Goal: Use online tool/utility

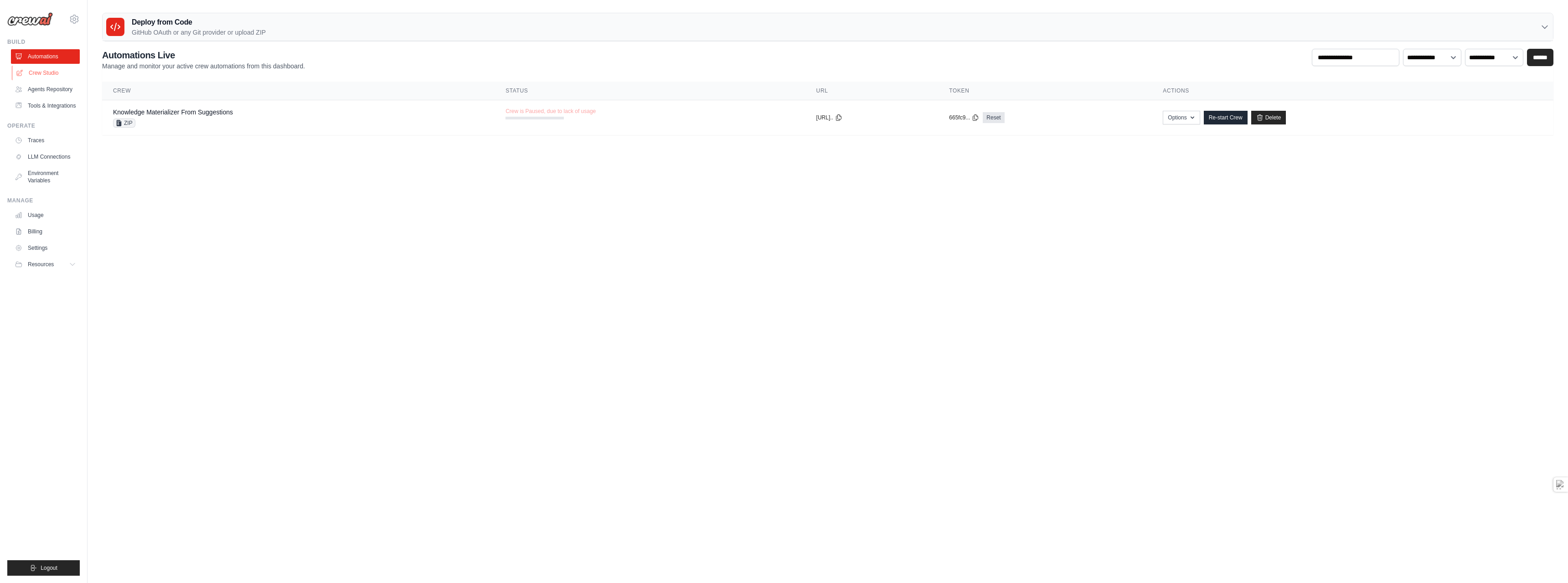
click at [24, 69] on link "Crew Studio" at bounding box center [46, 73] width 69 height 15
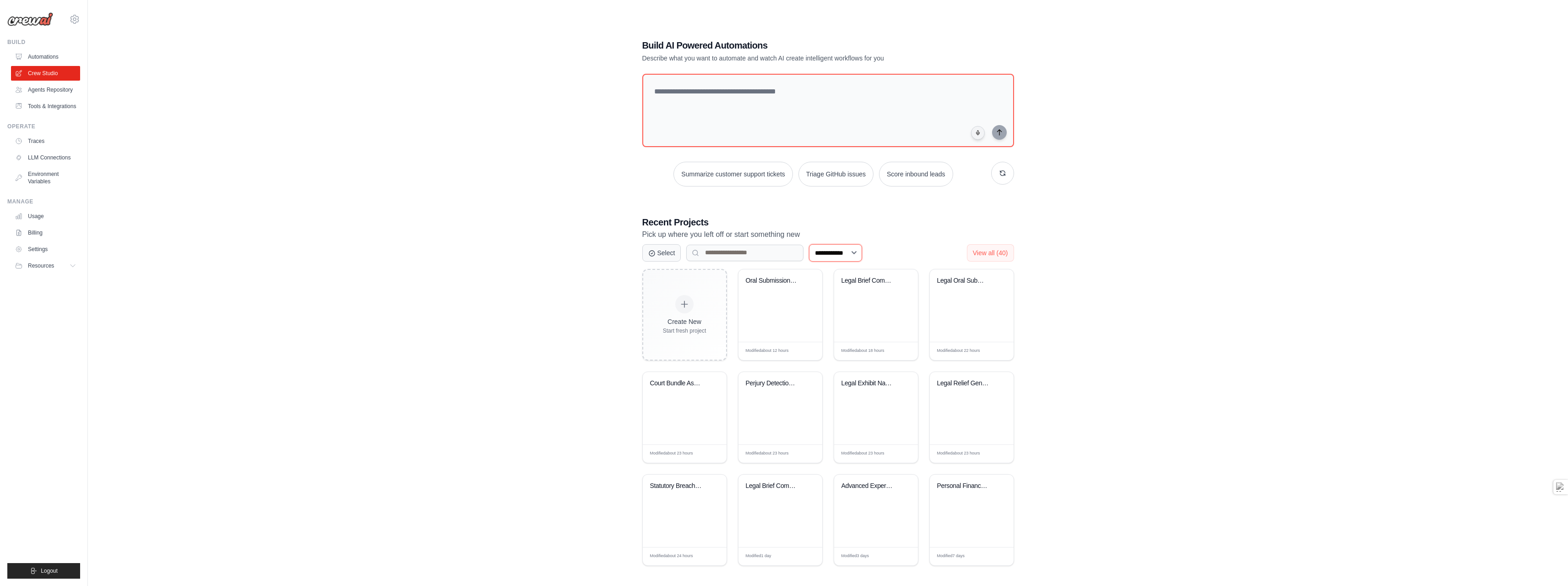
click at [862, 251] on select "**********" at bounding box center [835, 253] width 53 height 17
click at [667, 251] on button "Select" at bounding box center [662, 252] width 39 height 17
click at [755, 286] on div "Oral Submission Synthesiser" at bounding box center [780, 287] width 69 height 21
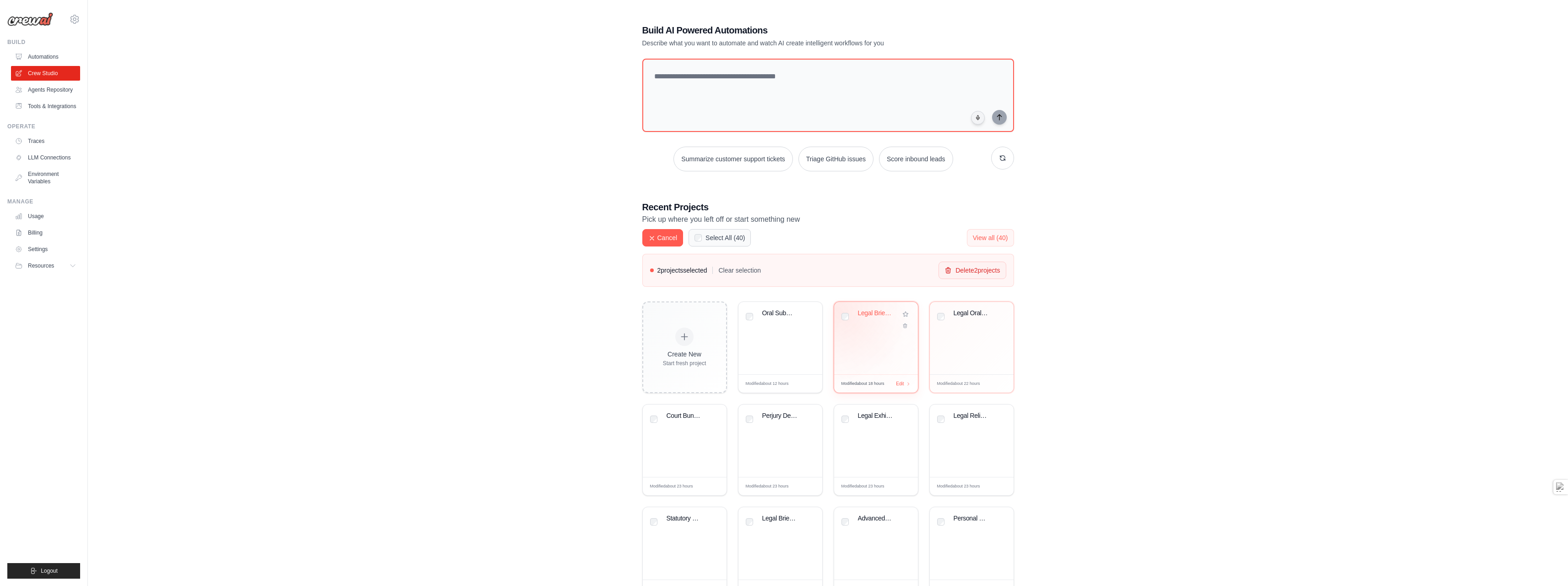
click at [841, 314] on div "Legal Brief Compiler w. Couchbase" at bounding box center [875, 338] width 84 height 72
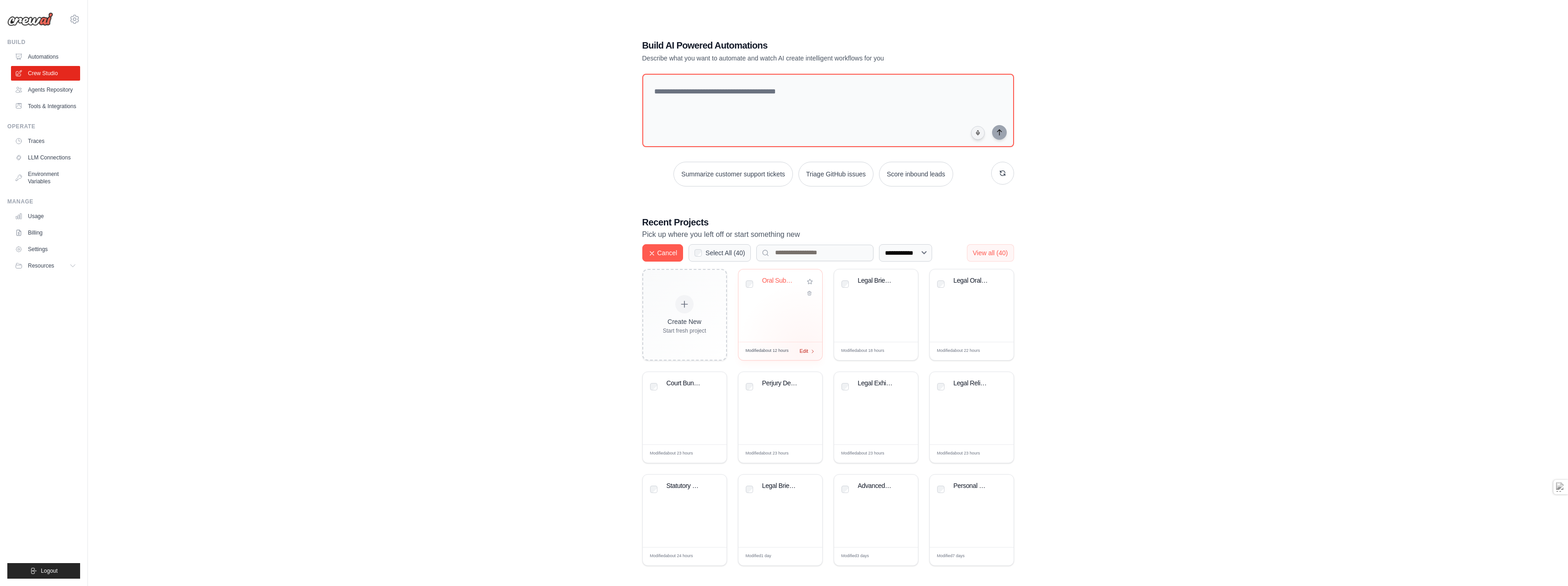
click at [804, 350] on span "Edit" at bounding box center [804, 351] width 9 height 8
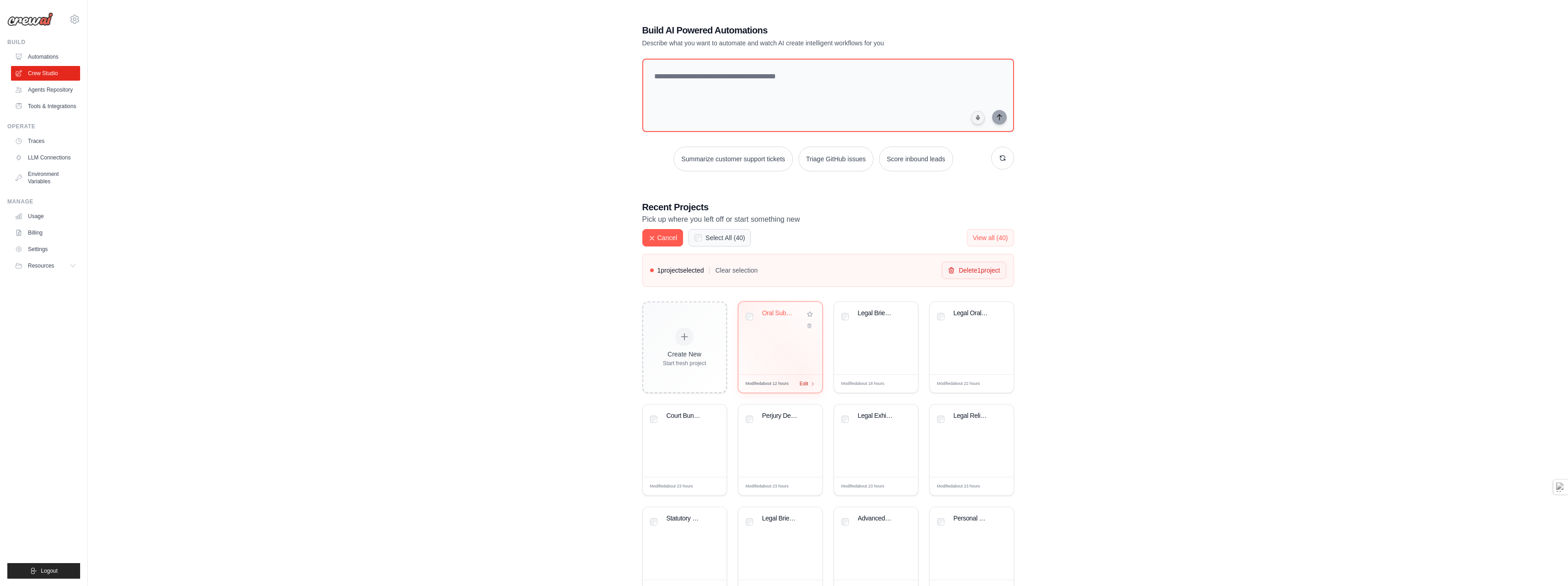
click at [804, 382] on span "Edit" at bounding box center [804, 384] width 9 height 8
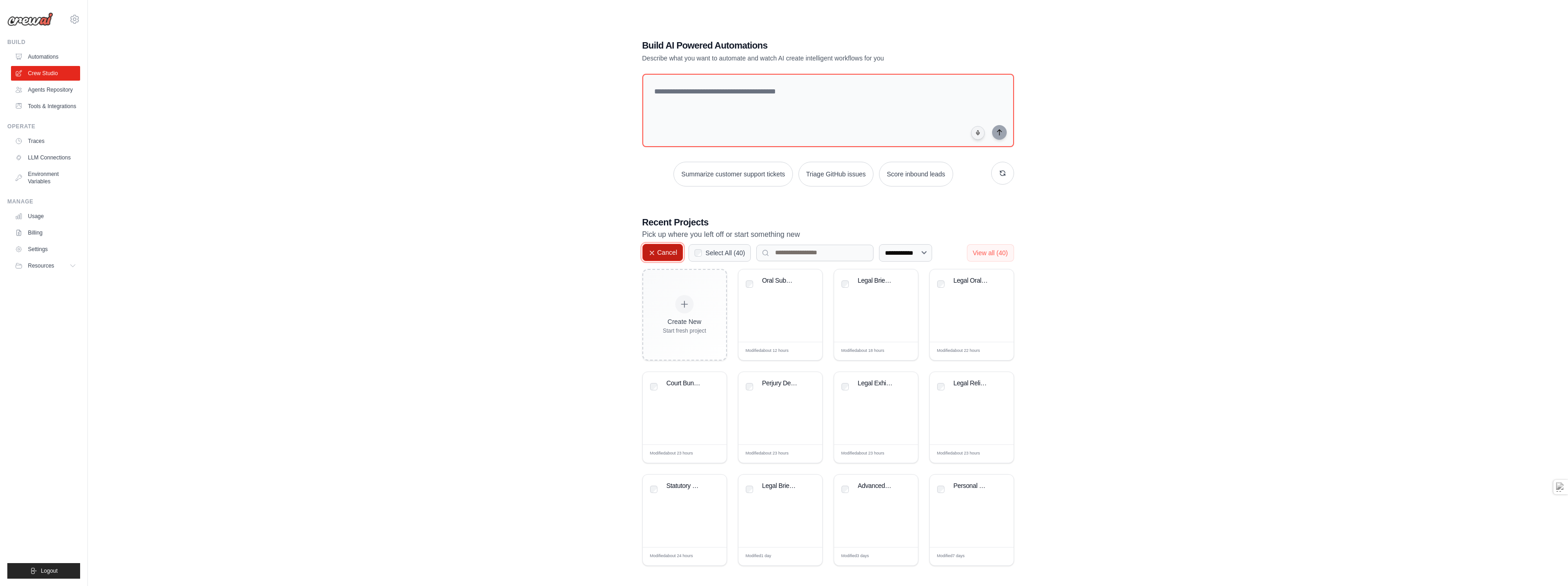
click at [672, 252] on button "Cancel" at bounding box center [663, 252] width 41 height 17
click at [802, 350] on span "Edit" at bounding box center [804, 351] width 9 height 8
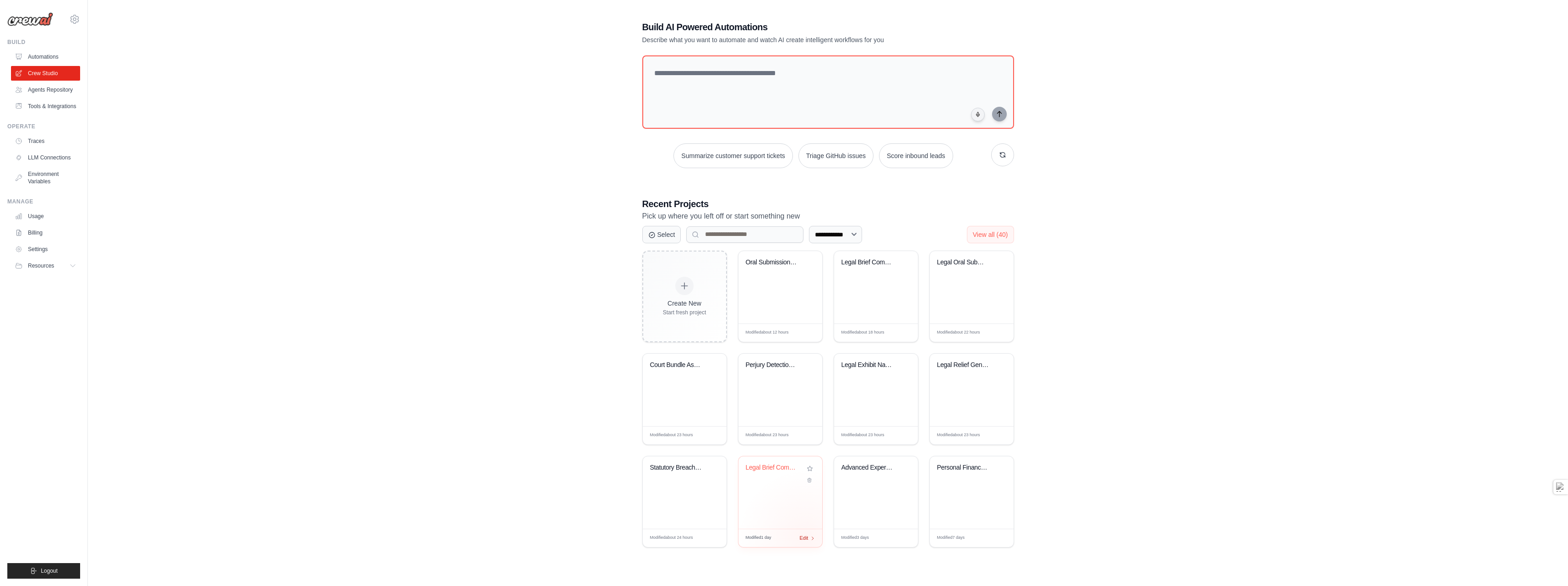
click at [806, 537] on span "Edit" at bounding box center [804, 538] width 9 height 8
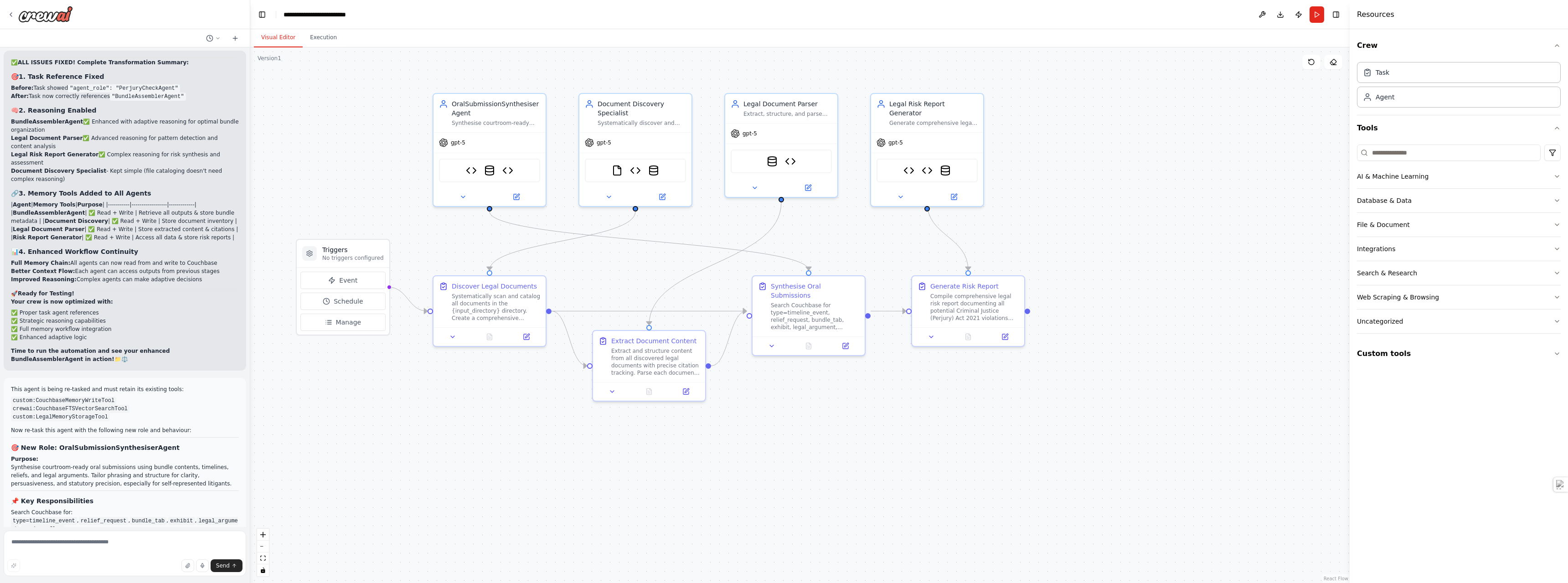
scroll to position [34633, 0]
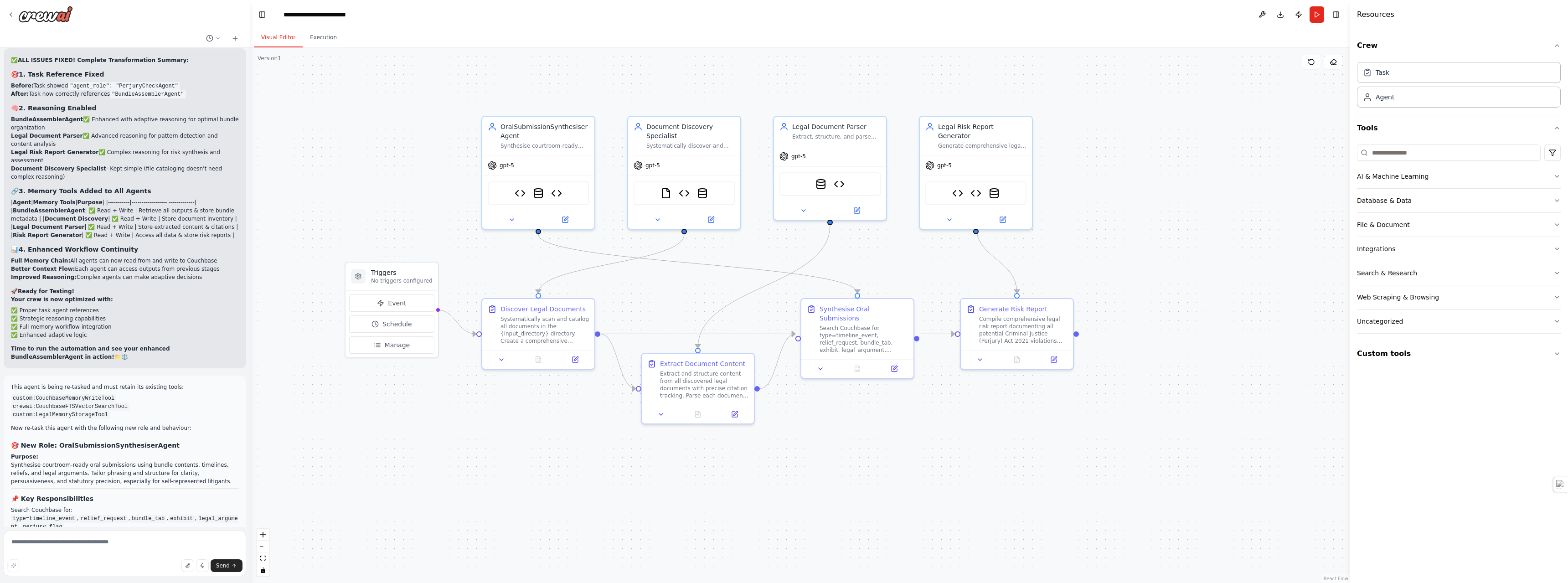
drag, startPoint x: 373, startPoint y: 144, endPoint x: 421, endPoint y: 167, distance: 53.2
click at [421, 167] on div ".deletable-edge-delete-btn { width: 20px; height: 20px; border: 0px solid #ffff…" at bounding box center [800, 315] width 1099 height 536
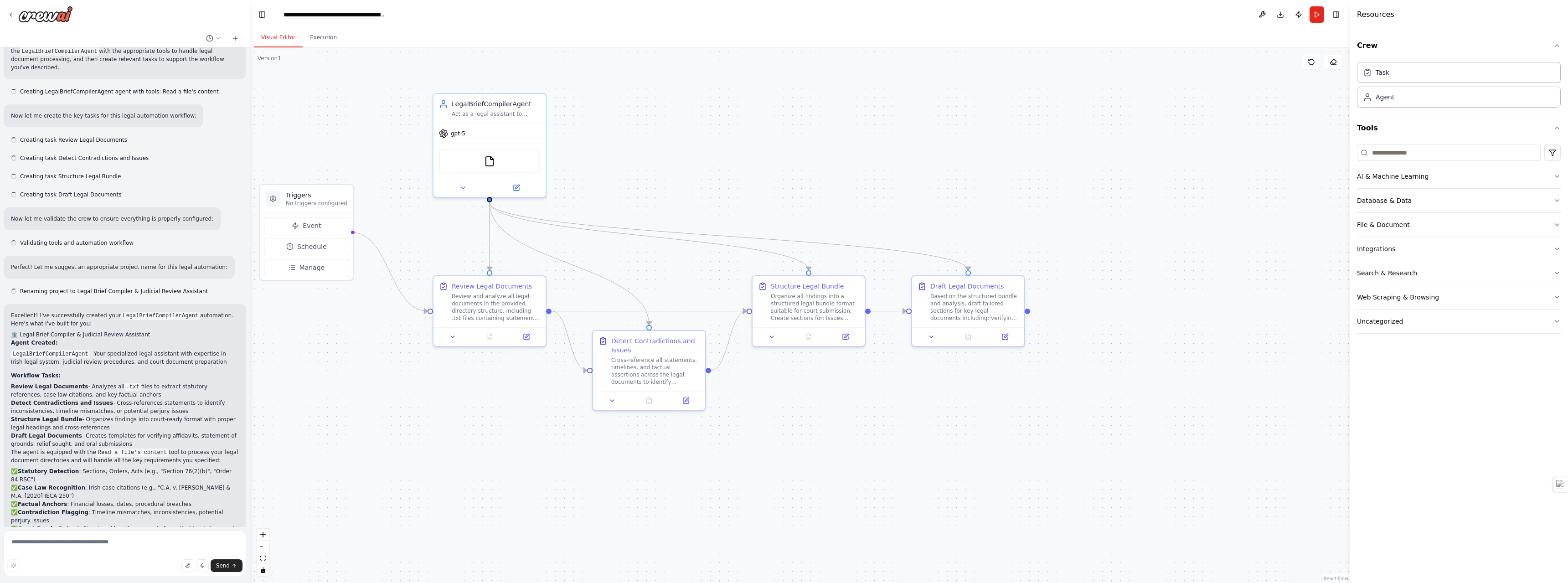
scroll to position [717, 0]
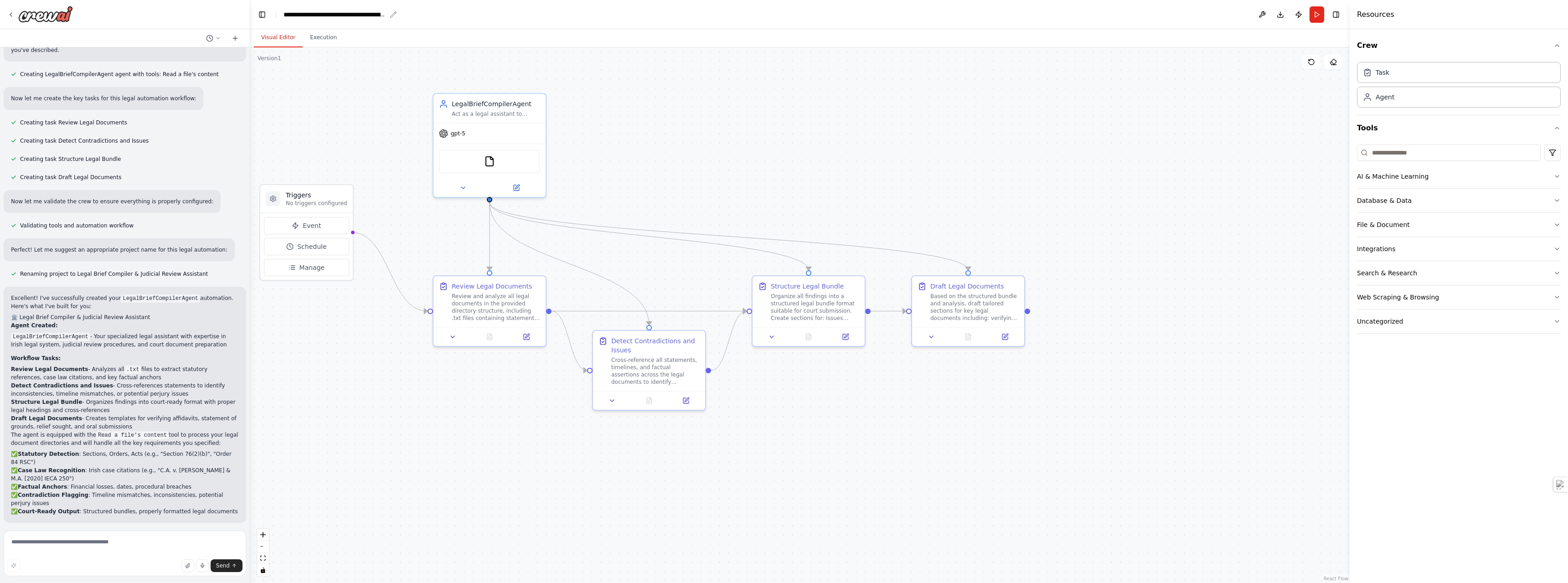
click at [364, 10] on div "**********" at bounding box center [335, 14] width 102 height 9
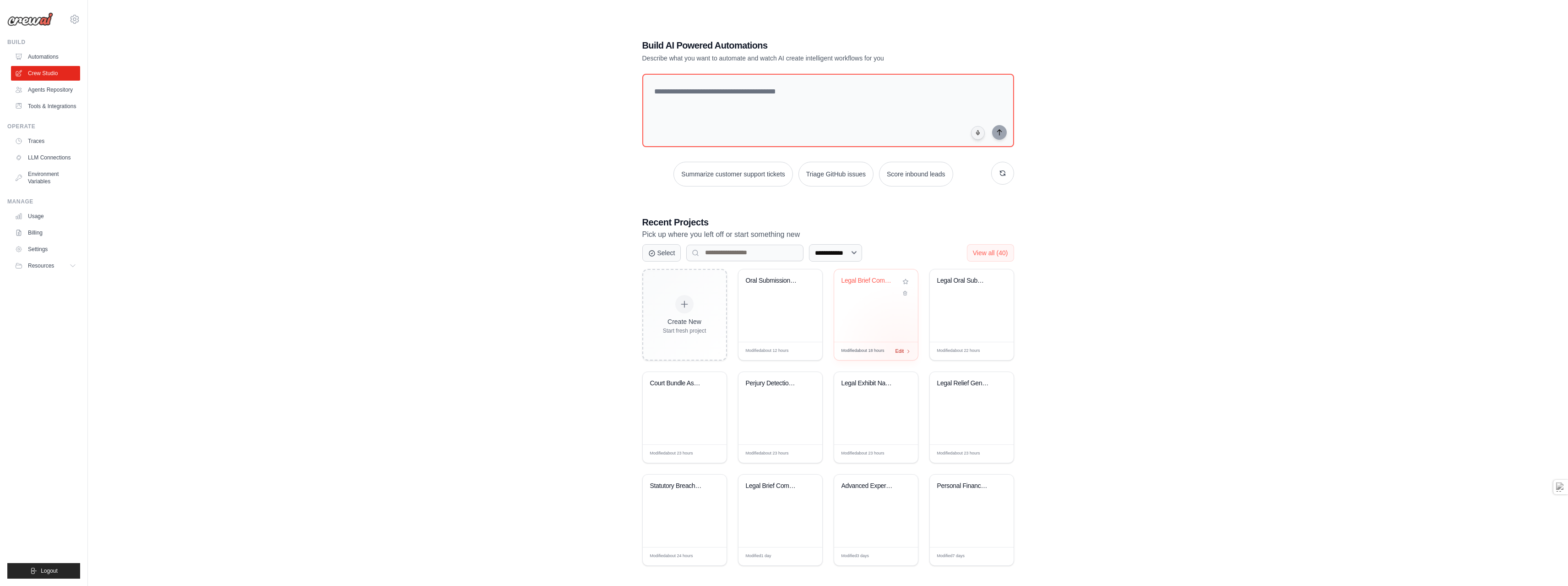
click at [899, 351] on span "Edit" at bounding box center [900, 351] width 9 height 8
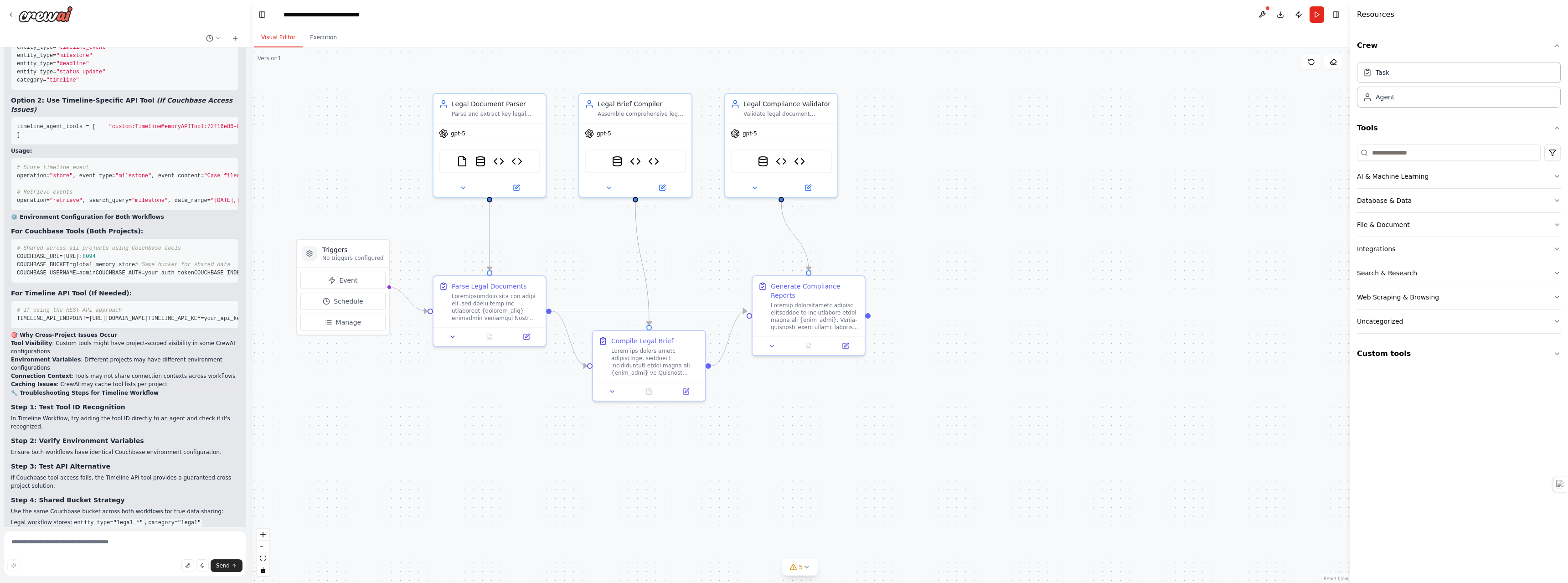
scroll to position [15078, 0]
